Goal: Task Accomplishment & Management: Complete application form

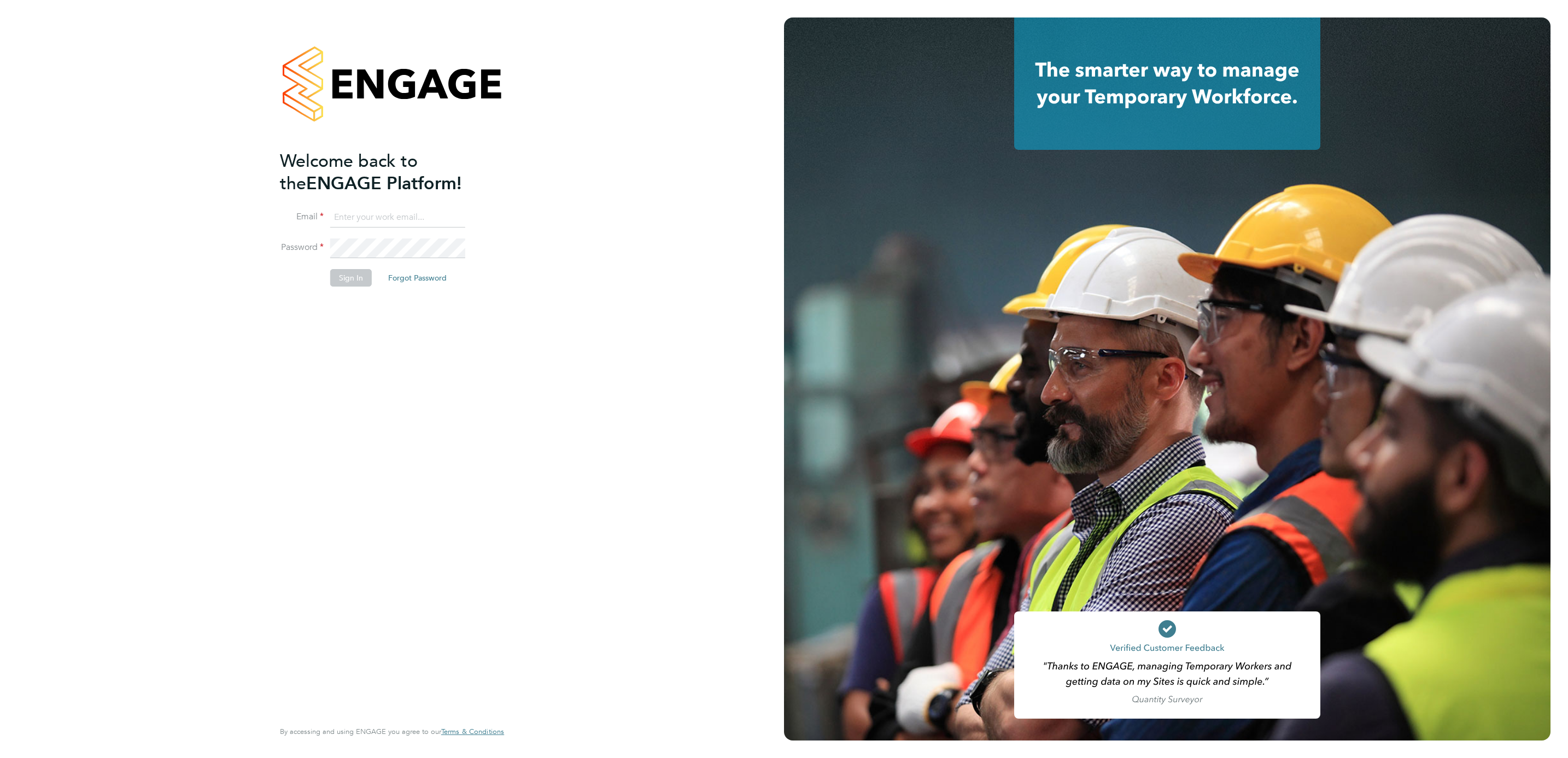
click at [366, 210] on input at bounding box center [398, 218] width 135 height 20
type input "[EMAIL_ADDRESS][DOMAIN_NAME]"
click at [339, 278] on button "Sign In" at bounding box center [351, 278] width 42 height 18
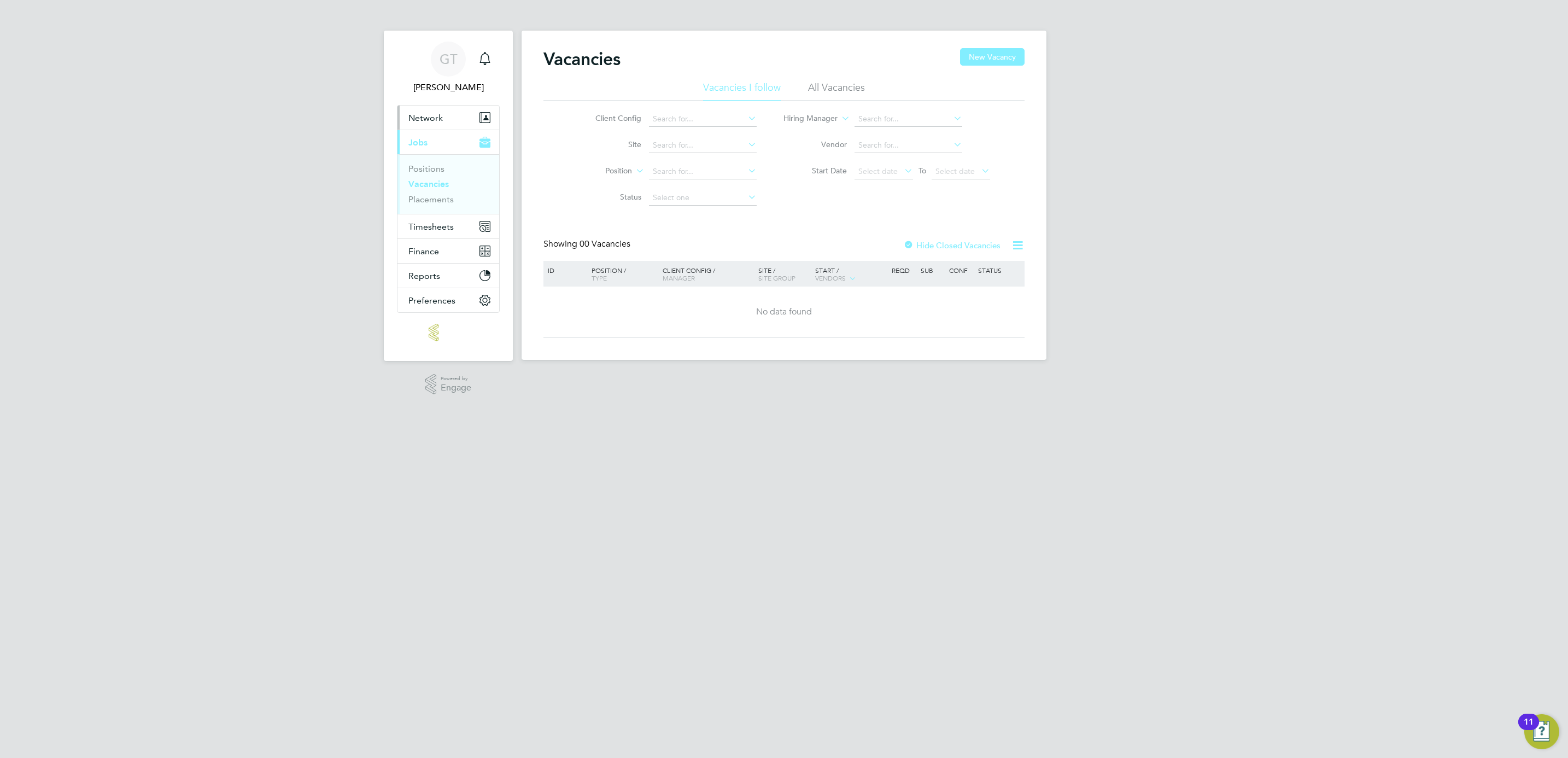
click at [434, 112] on span "Network" at bounding box center [426, 117] width 35 height 10
click at [434, 140] on link "Team Members" at bounding box center [439, 144] width 62 height 10
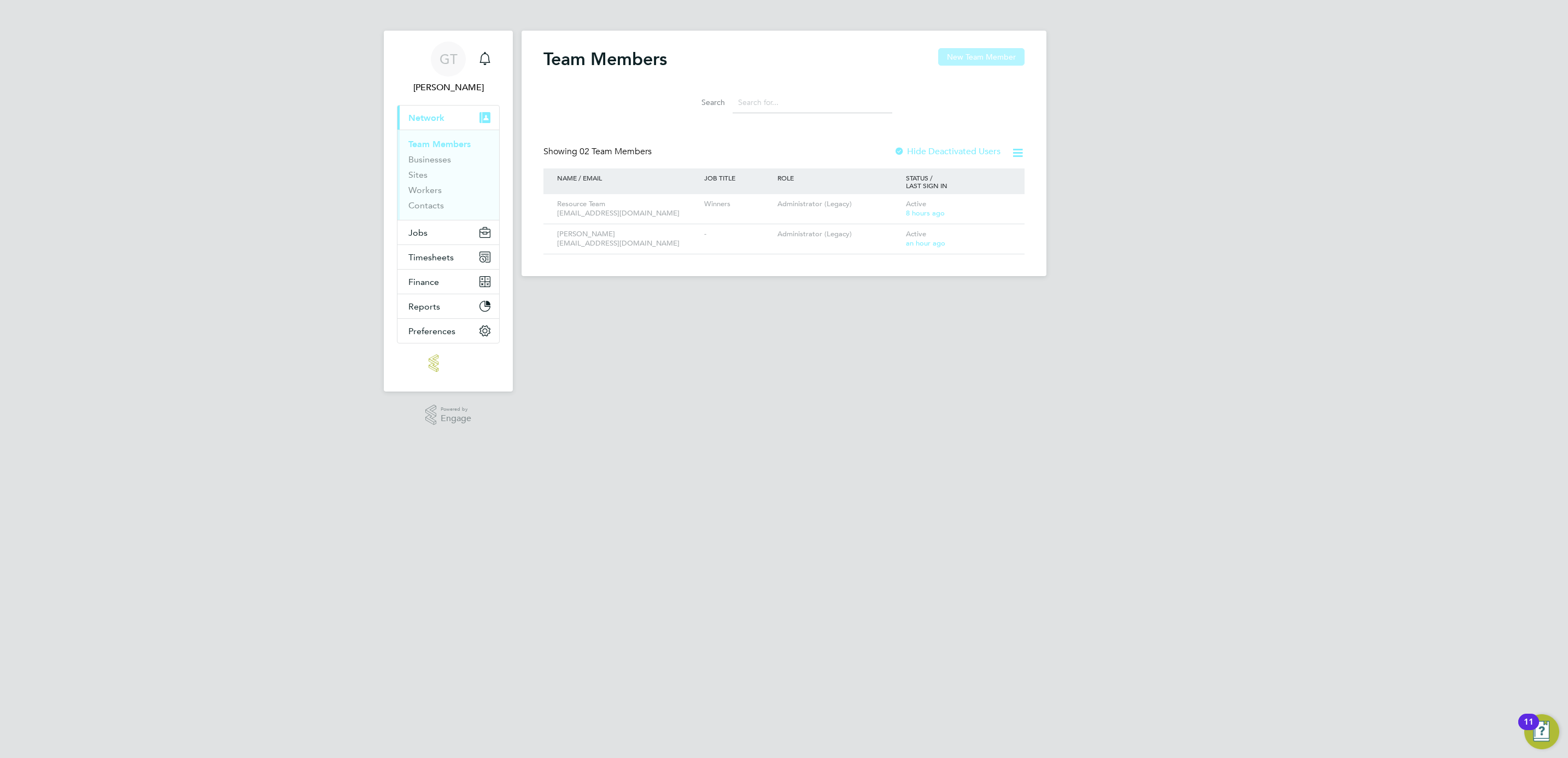
click at [996, 61] on button "New Team Member" at bounding box center [980, 57] width 87 height 18
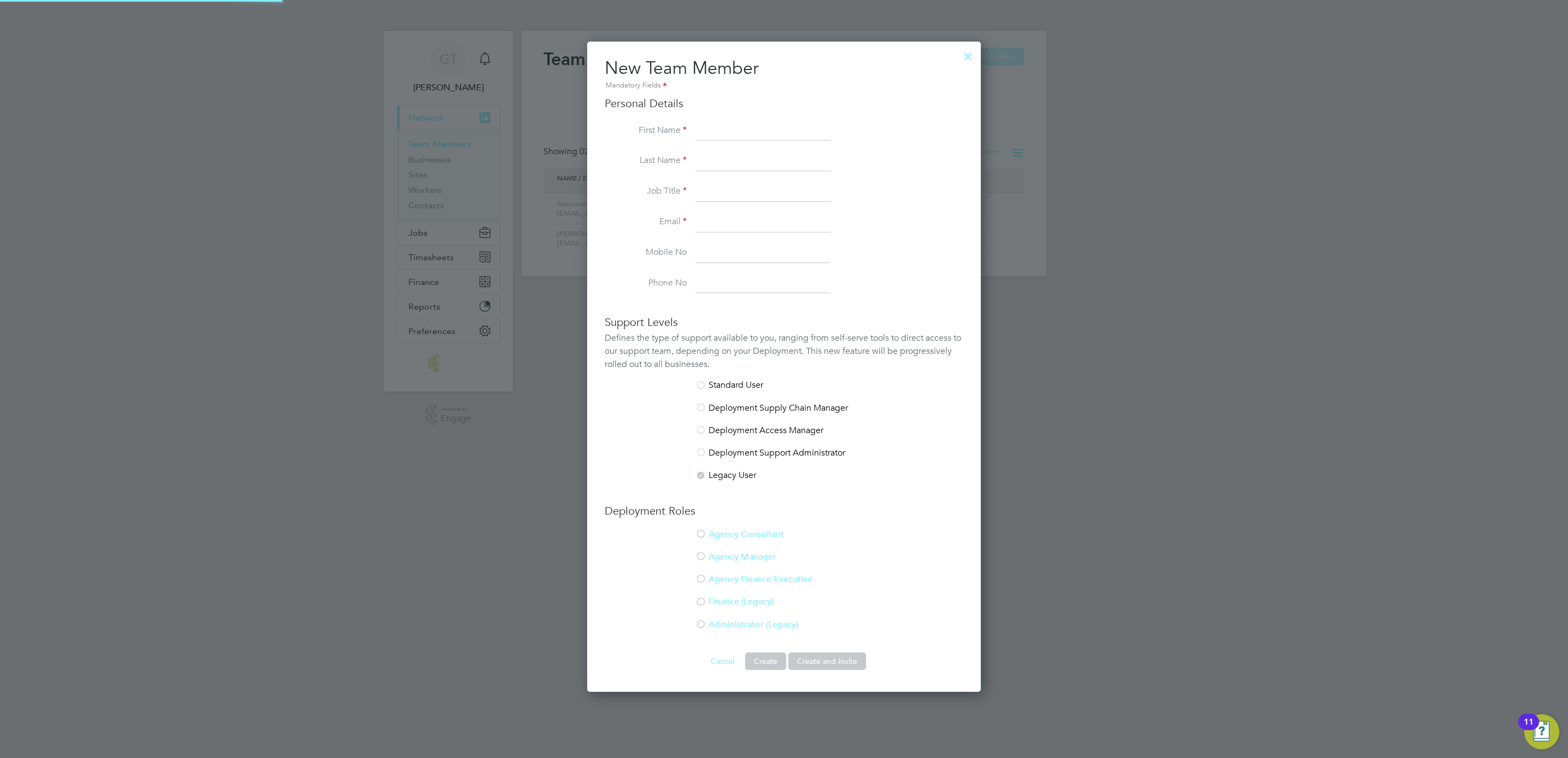
scroll to position [653, 394]
click at [740, 121] on input at bounding box center [763, 131] width 135 height 20
type input "Gillingham"
type input "Team Support Staff"
type input "gillingham@tss.uk.com"
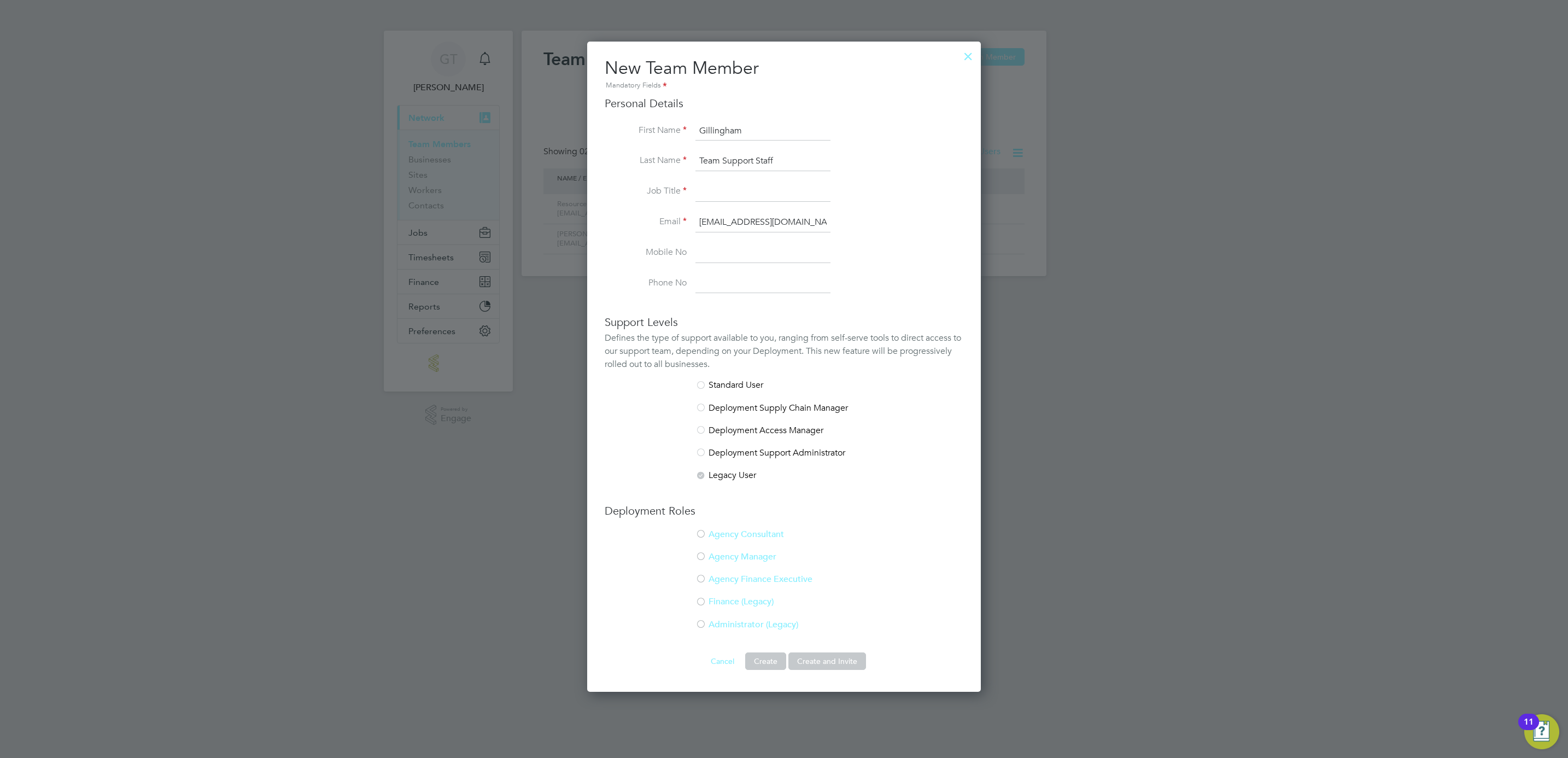
type input "07980753457"
drag, startPoint x: 792, startPoint y: 255, endPoint x: 660, endPoint y: 240, distance: 132.8
click at [660, 240] on ul "First Name Gillingham Last Name Team Support Staff Job Title Email gillingham@t…" at bounding box center [784, 207] width 359 height 172
click at [724, 194] on input at bounding box center [763, 192] width 135 height 20
type input "Consultant"
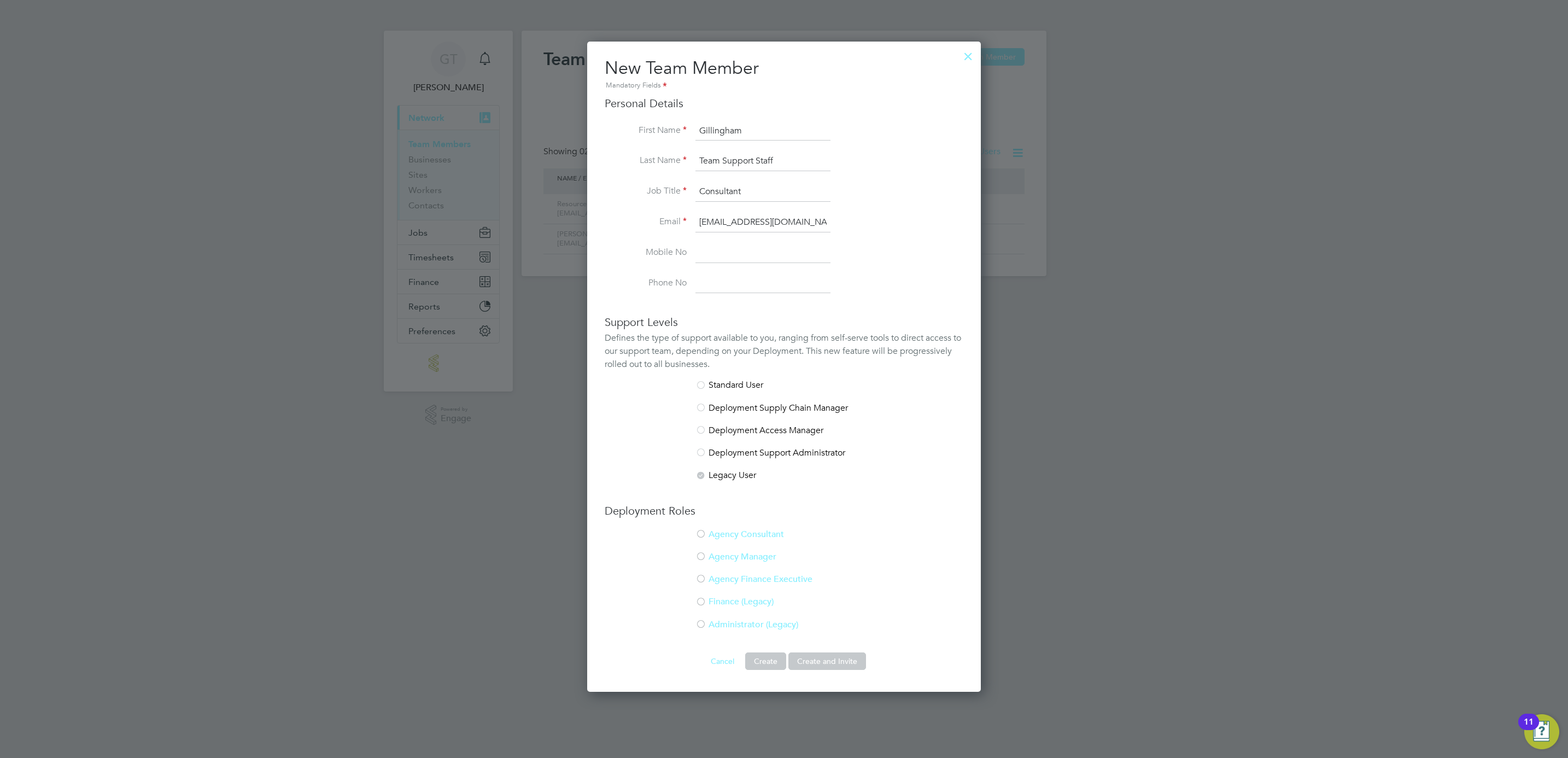
click at [774, 271] on li "Mobile No" at bounding box center [784, 259] width 359 height 31
click at [782, 282] on input at bounding box center [763, 284] width 135 height 20
type input "01634 572000"
click at [700, 386] on div at bounding box center [700, 386] width 11 height 11
click at [700, 534] on div at bounding box center [700, 534] width 11 height 11
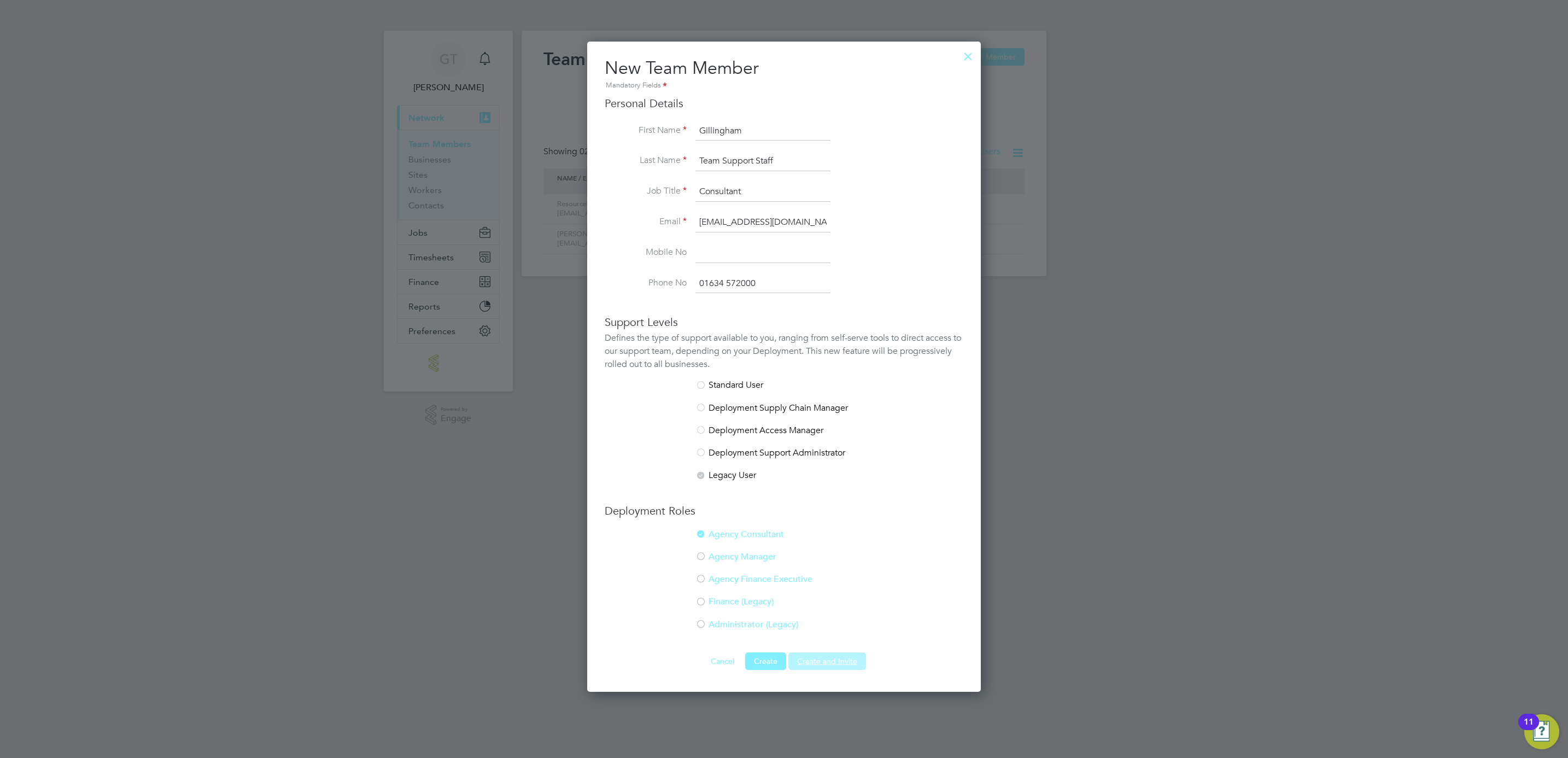
click at [819, 663] on button "Create and Invite" at bounding box center [827, 662] width 78 height 18
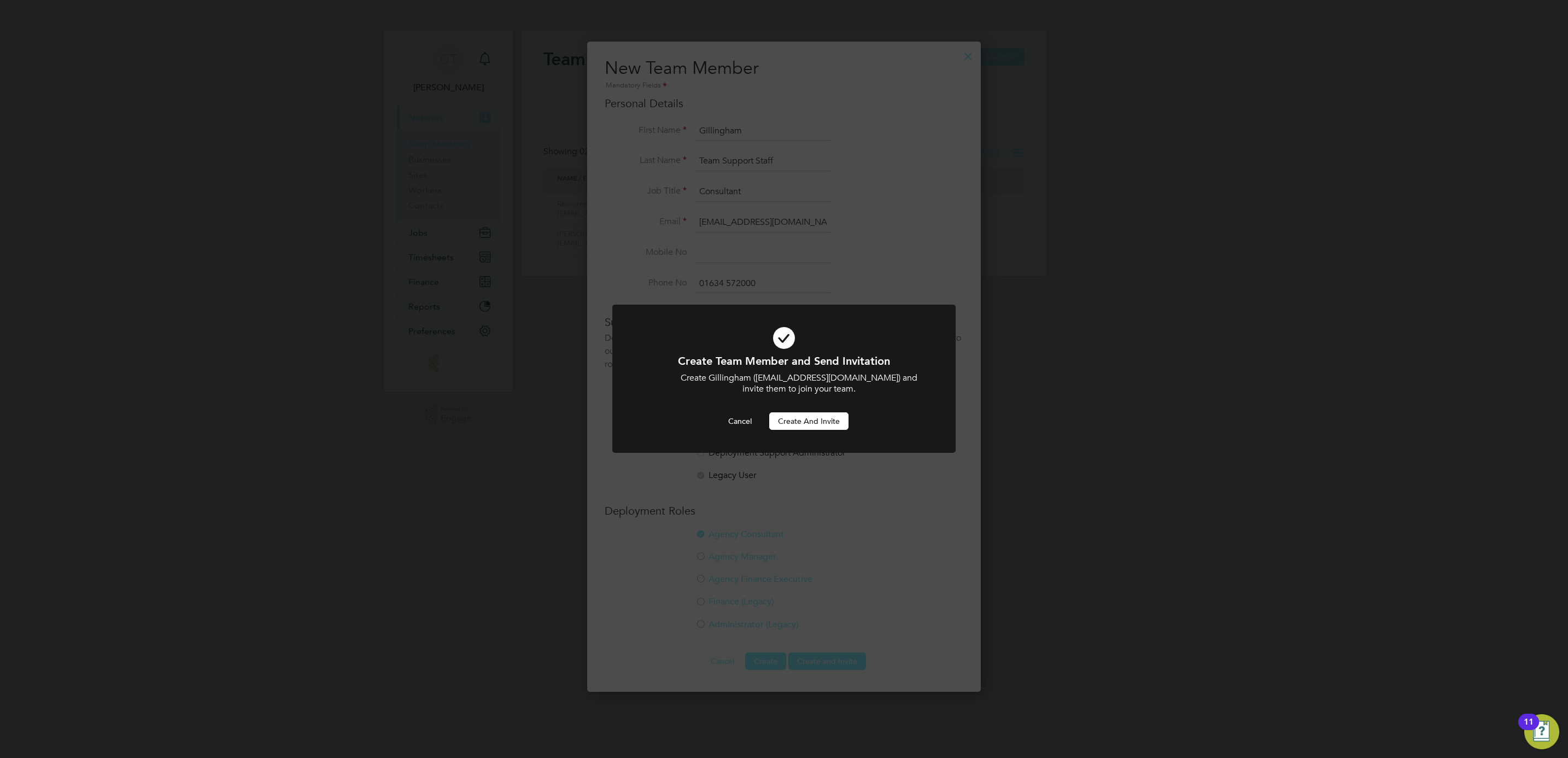
click at [810, 421] on button "Create and invite" at bounding box center [809, 422] width 80 height 18
